Goal: Task Accomplishment & Management: Manage account settings

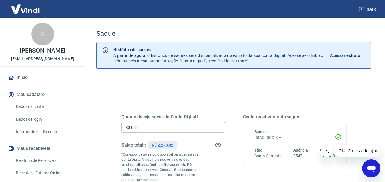
click at [165, 129] on input "R$ 0,00" at bounding box center [172, 127] width 103 height 11
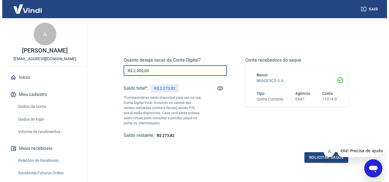
scroll to position [85, 0]
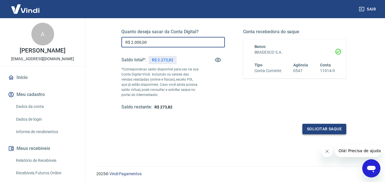
type input "R$ 2.000,00"
click at [330, 133] on button "Solicitar saque" at bounding box center [324, 129] width 44 height 11
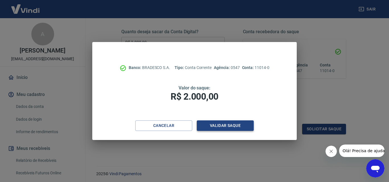
click at [233, 125] on button "Validar saque" at bounding box center [225, 126] width 57 height 11
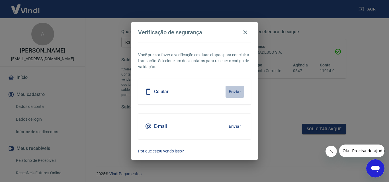
click at [233, 90] on button "Enviar" at bounding box center [234, 92] width 19 height 12
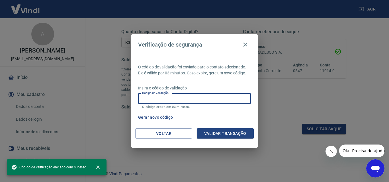
click at [230, 99] on input "Código de validação" at bounding box center [194, 99] width 113 height 11
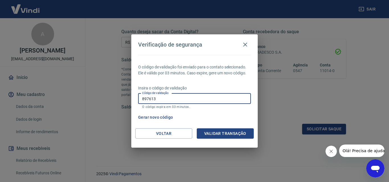
type input "897613"
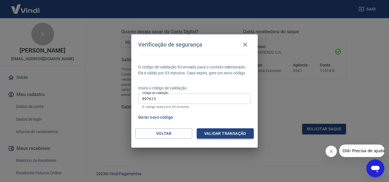
click at [239, 138] on div "Voltar Validar transação" at bounding box center [194, 139] width 126 height 20
click at [240, 134] on button "Validar transação" at bounding box center [225, 134] width 57 height 11
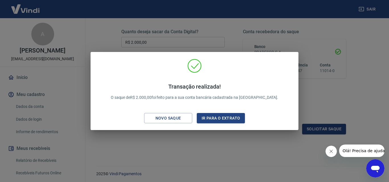
click at [338, 98] on div "Transação realizada! O saque de R$ 2.000,00 foi feito para a sua conta bancária…" at bounding box center [194, 91] width 389 height 182
